Goal: Check status: Check status

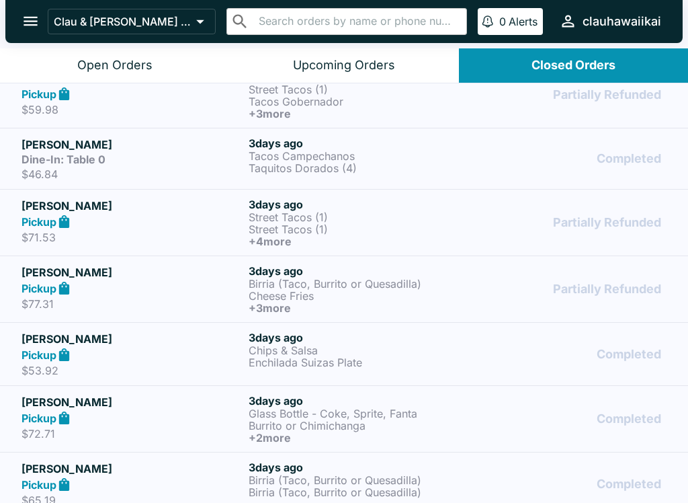
scroll to position [579, 0]
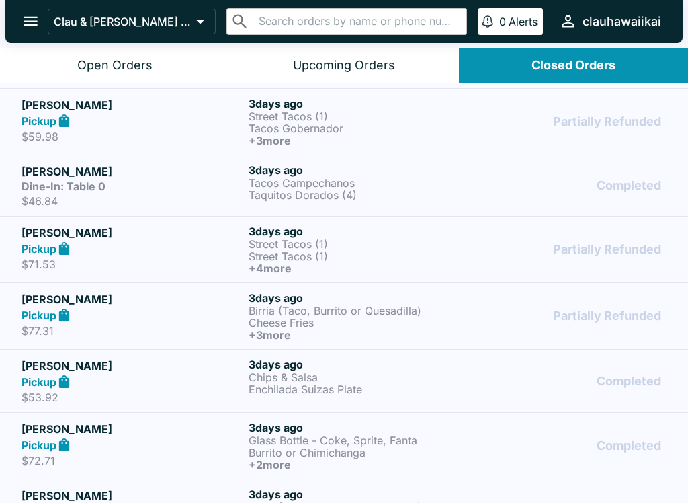
click at [253, 262] on h6 "+ 4 more" at bounding box center [360, 268] width 222 height 12
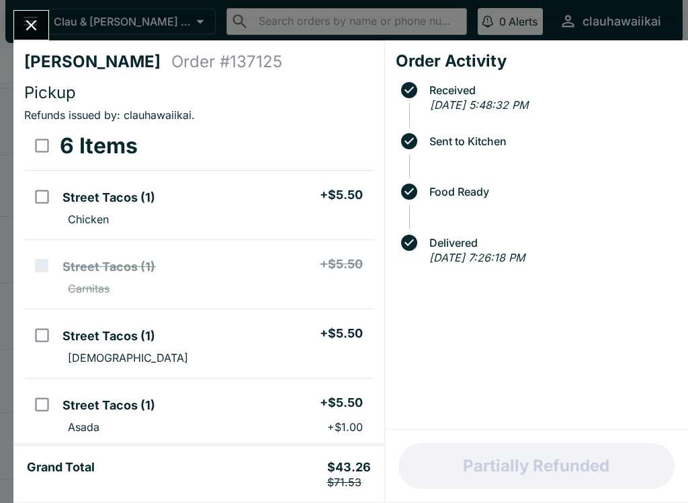
click at [35, 39] on button "Close" at bounding box center [31, 25] width 34 height 29
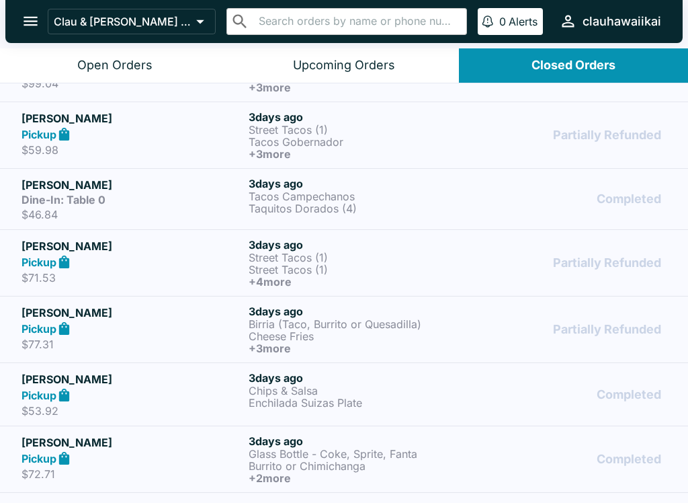
scroll to position [565, 0]
click at [55, 337] on div "[PERSON_NAME] Pickup $77.31" at bounding box center [133, 330] width 222 height 50
click at [77, 327] on div "Pickup" at bounding box center [133, 328] width 222 height 15
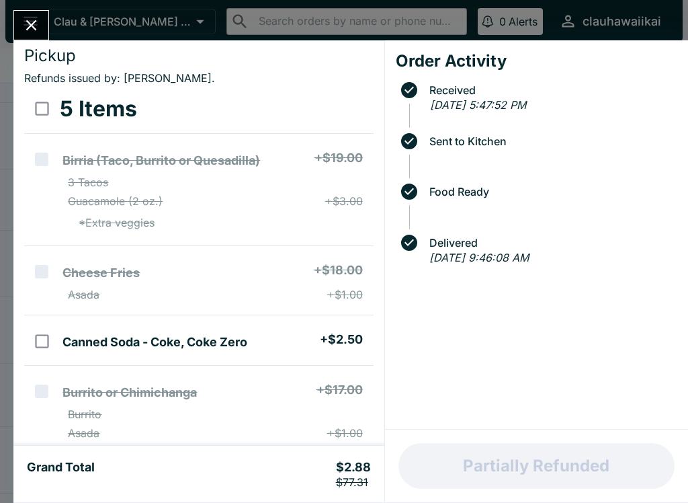
scroll to position [36, 0]
click at [24, 24] on icon "Close" at bounding box center [31, 25] width 18 height 18
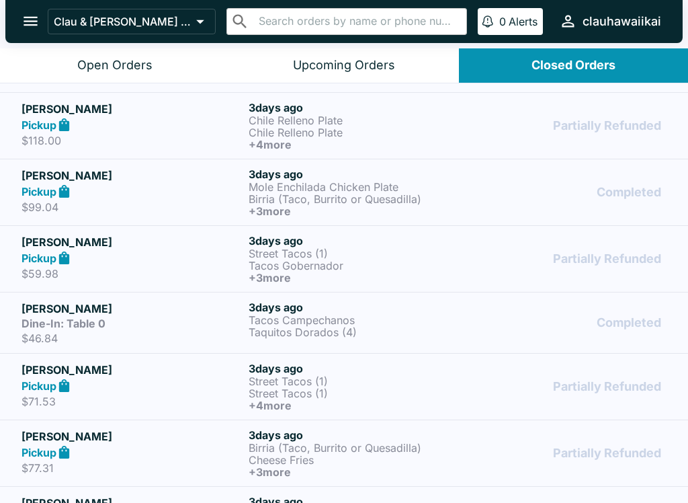
scroll to position [439, 0]
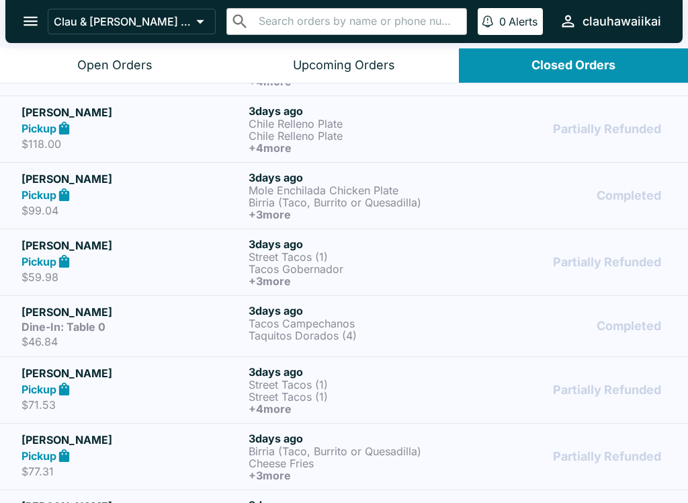
click at [269, 279] on h6 "+ 3 more" at bounding box center [360, 281] width 222 height 12
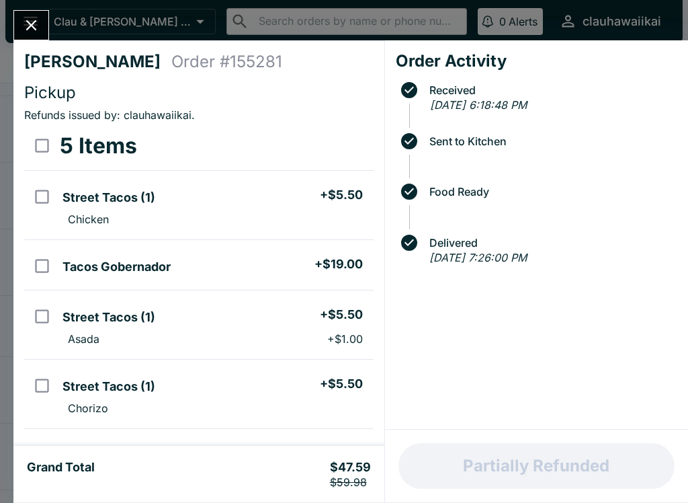
scroll to position [-1, 0]
click at [22, 28] on button "Close" at bounding box center [31, 25] width 34 height 29
